Goal: Task Accomplishment & Management: Manage account settings

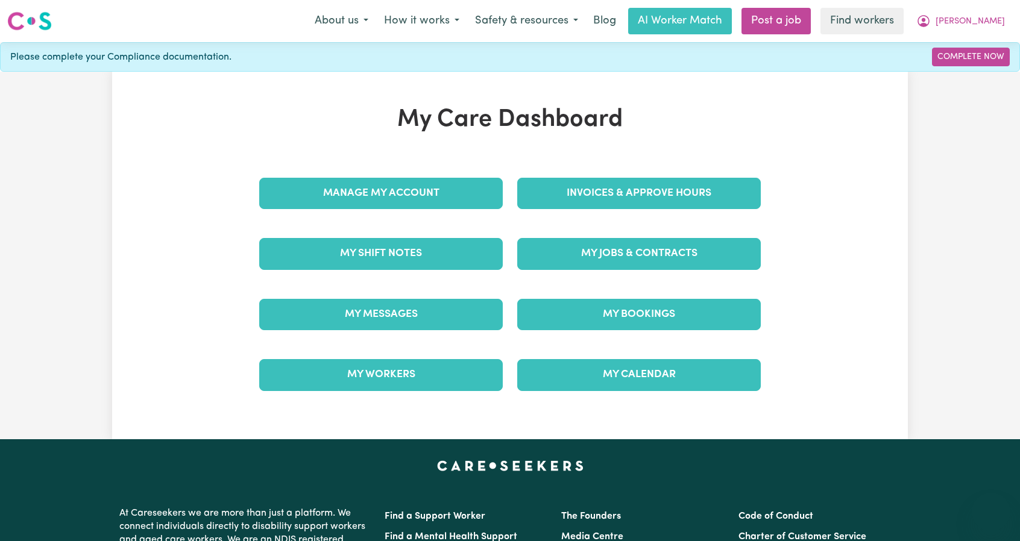
click at [997, 25] on span "[PERSON_NAME]" at bounding box center [969, 21] width 69 height 13
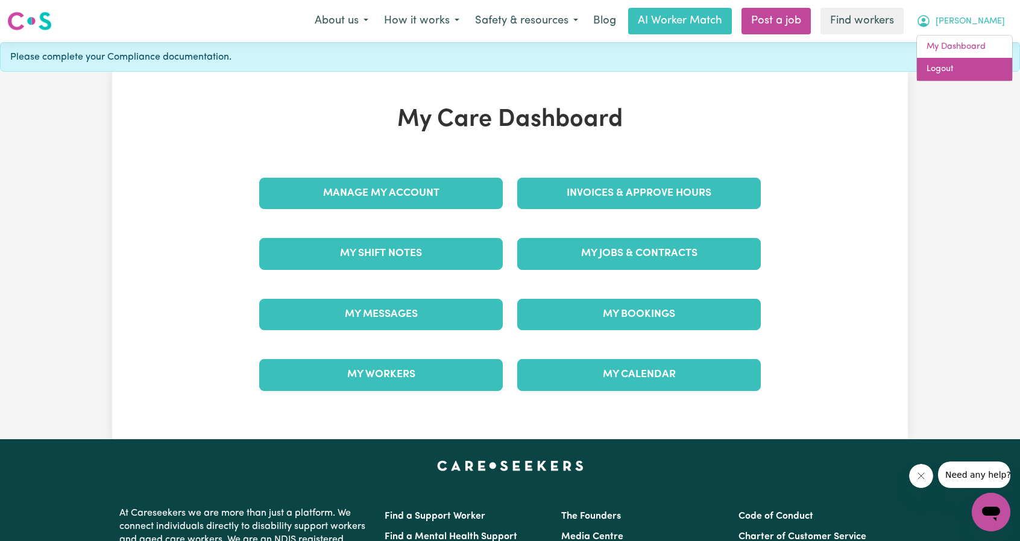
click at [956, 77] on link "Logout" at bounding box center [964, 69] width 95 height 23
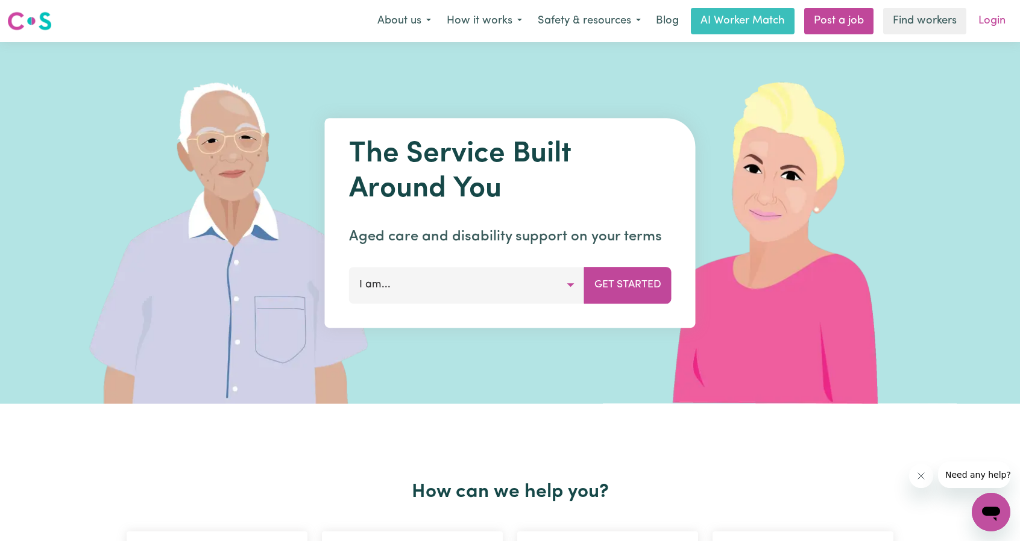
click at [988, 31] on link "Login" at bounding box center [992, 21] width 42 height 27
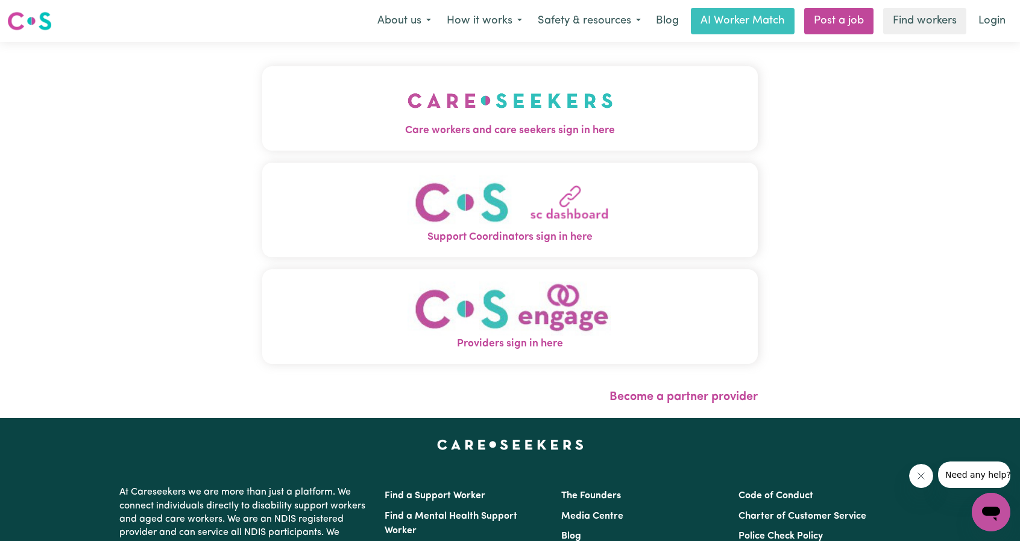
click at [430, 130] on span "Care workers and care seekers sign in here" at bounding box center [509, 131] width 495 height 16
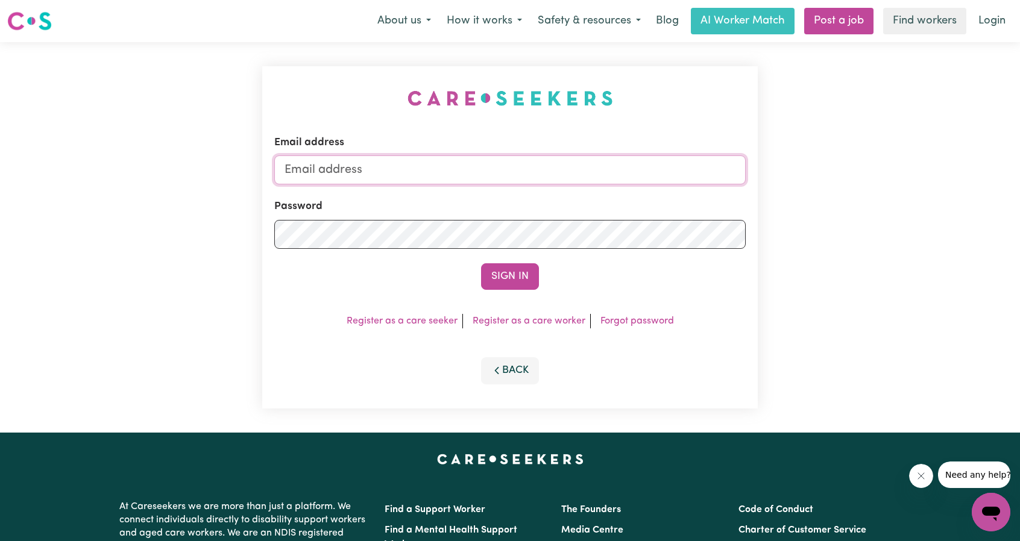
click at [528, 170] on input "Email address" at bounding box center [509, 169] width 471 height 29
drag, startPoint x: 345, startPoint y: 177, endPoint x: 598, endPoint y: 203, distance: 254.5
click at [603, 202] on form "Email address [EMAIL_ADDRESS][PERSON_NAME][DOMAIN_NAME] Password Sign In" at bounding box center [509, 212] width 471 height 155
type input "[EMAIL_ADDRESS][DOMAIN_NAME]"
click at [535, 286] on button "Sign In" at bounding box center [510, 276] width 58 height 27
